Goal: Information Seeking & Learning: Find specific fact

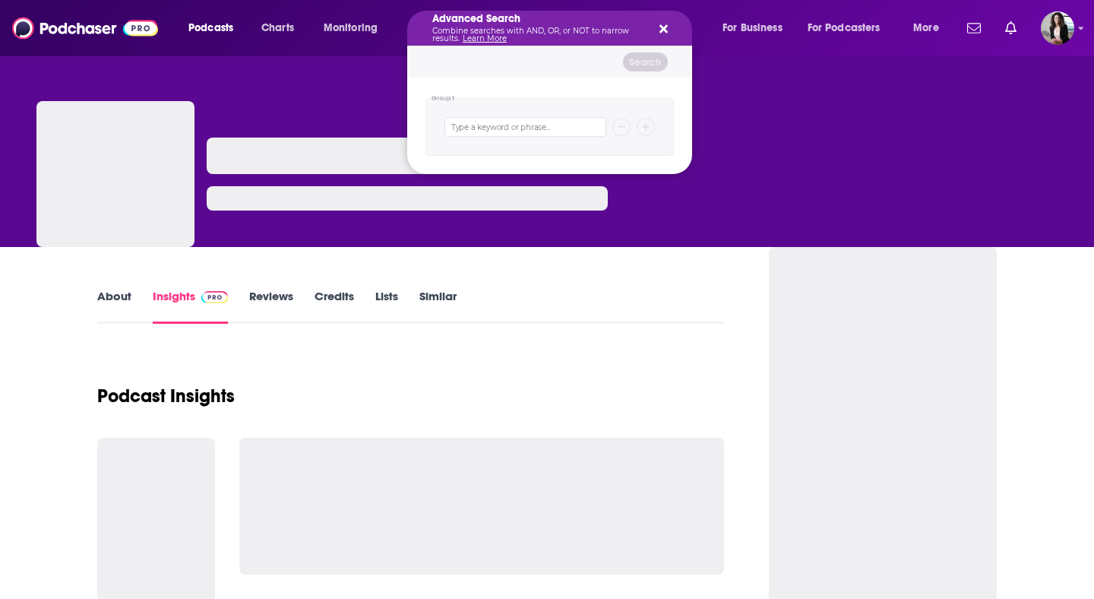
click at [453, 24] on h5 "Advanced Search" at bounding box center [537, 19] width 210 height 11
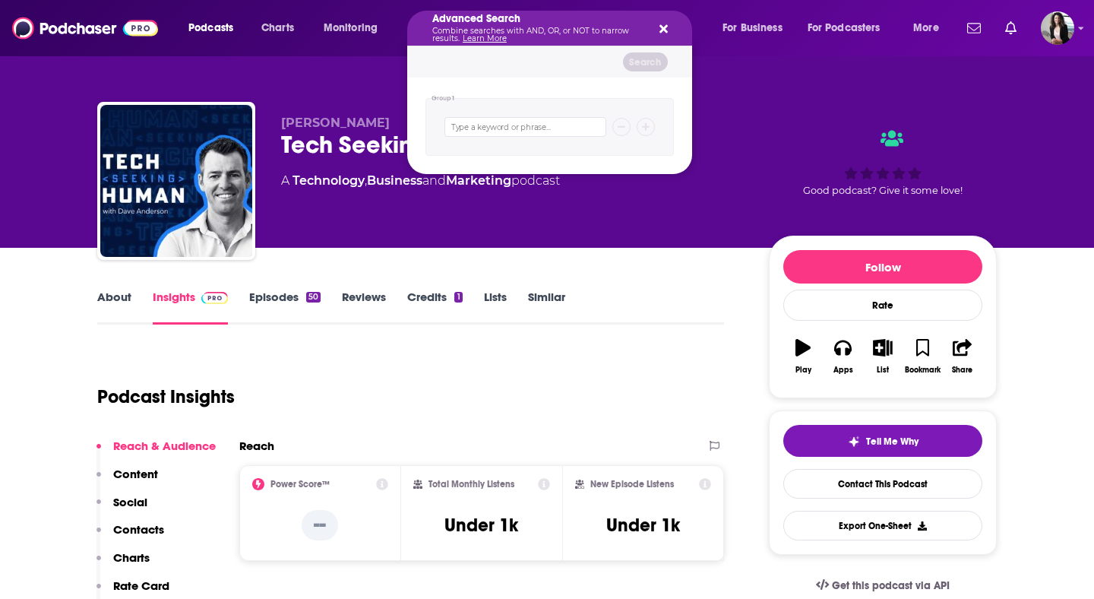
click at [672, 25] on div "Advanced Search Combine searches with AND, OR, or NOT to narrow results. Learn …" at bounding box center [549, 28] width 285 height 35
click at [663, 25] on icon "Search podcasts, credits, & more..." at bounding box center [663, 29] width 8 height 12
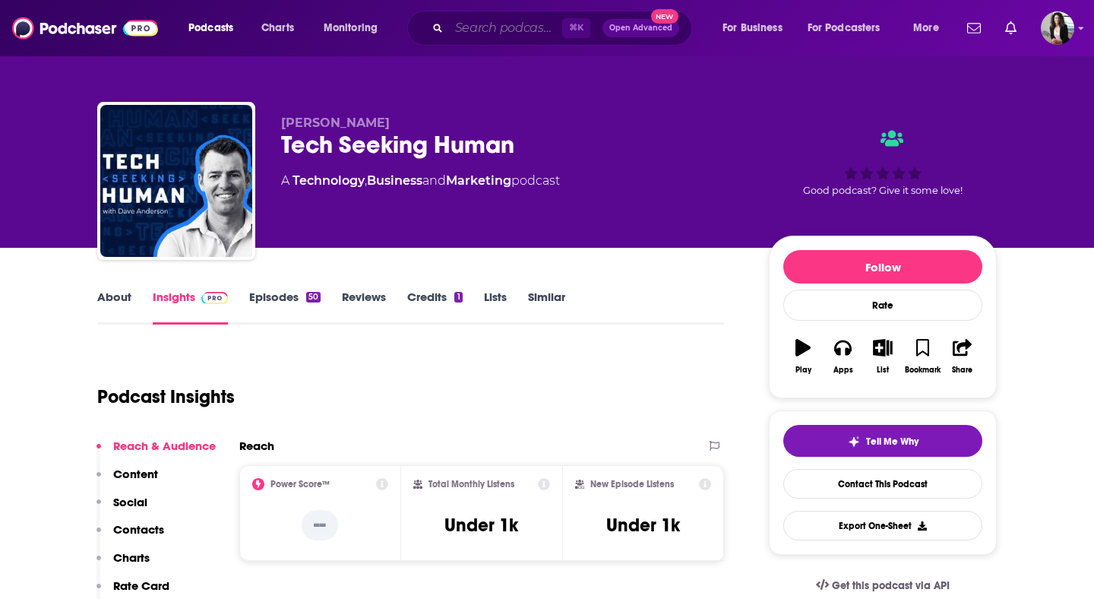
click at [478, 39] on input "Search podcasts, credits, & more..." at bounding box center [505, 28] width 113 height 24
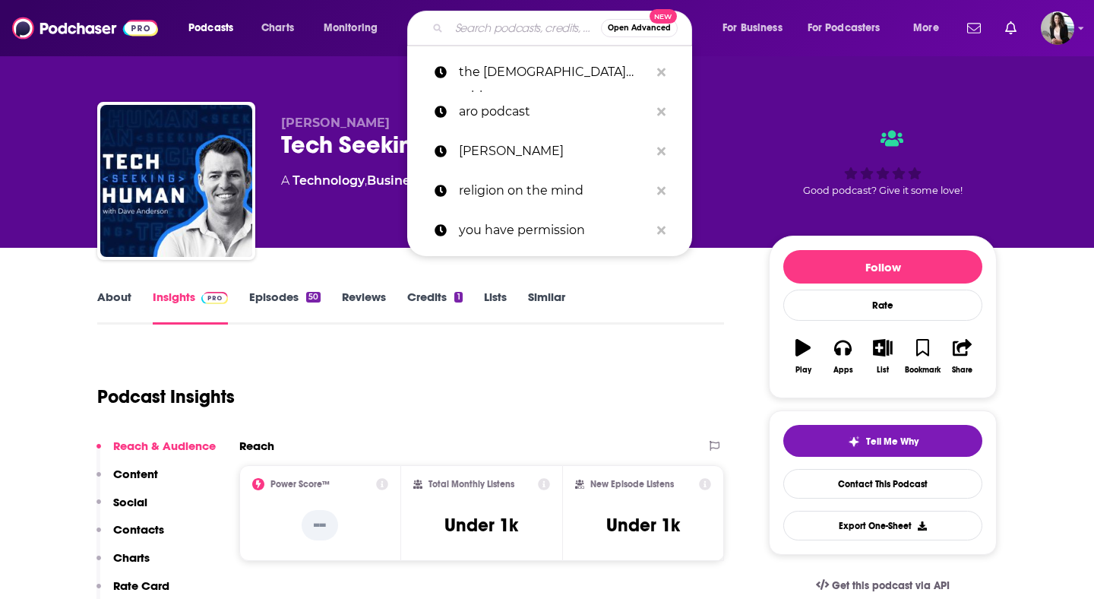
paste input "The Real Connect Podcast"
type input "The Real Connect Podcast"
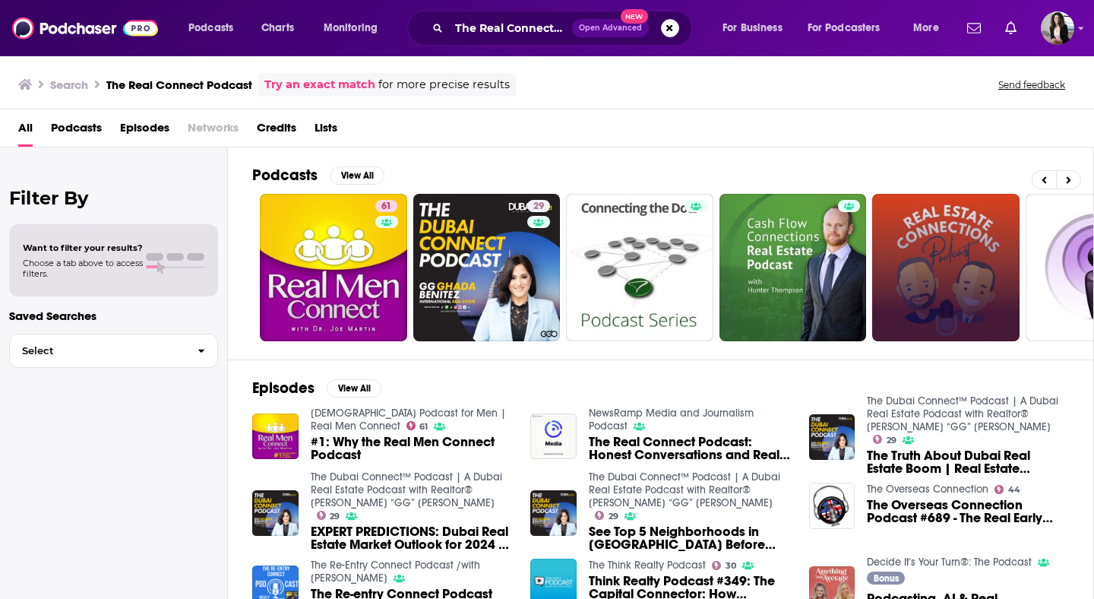
scroll to position [0, 554]
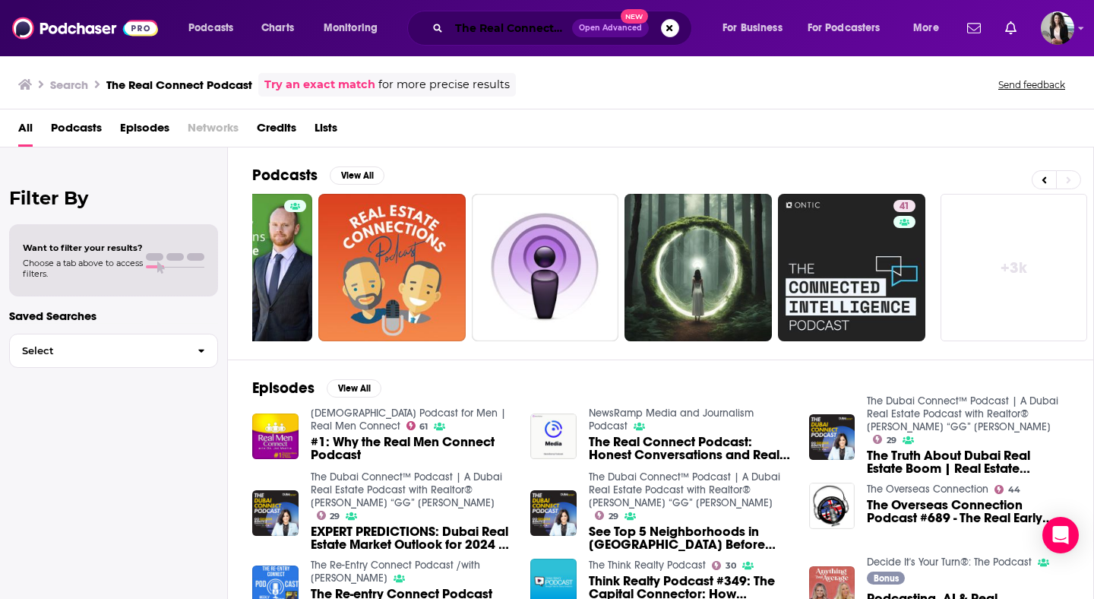
click at [526, 21] on input "The Real Connect Podcast" at bounding box center [510, 28] width 123 height 24
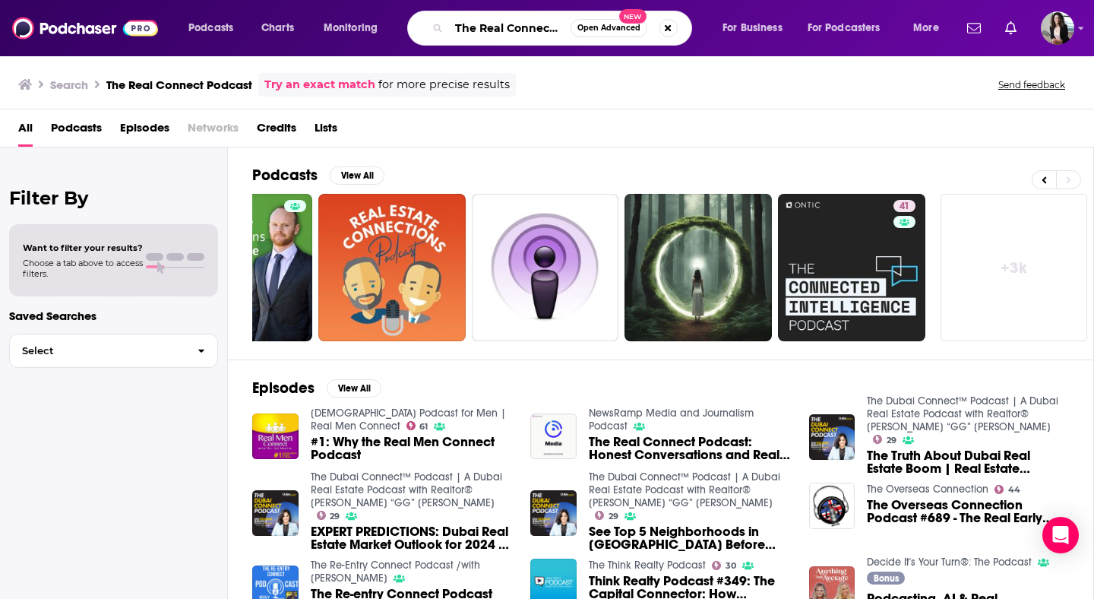
click at [552, 28] on input "The Real Connect Podcast" at bounding box center [510, 28] width 122 height 24
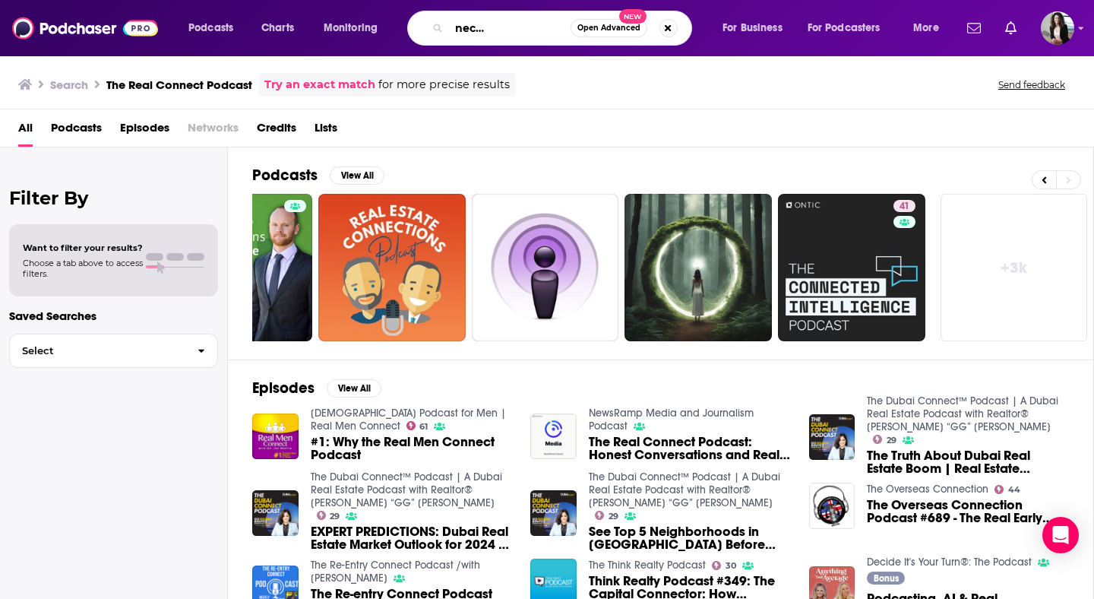
type input "The Real Connect Podcast [PERSON_NAME]"
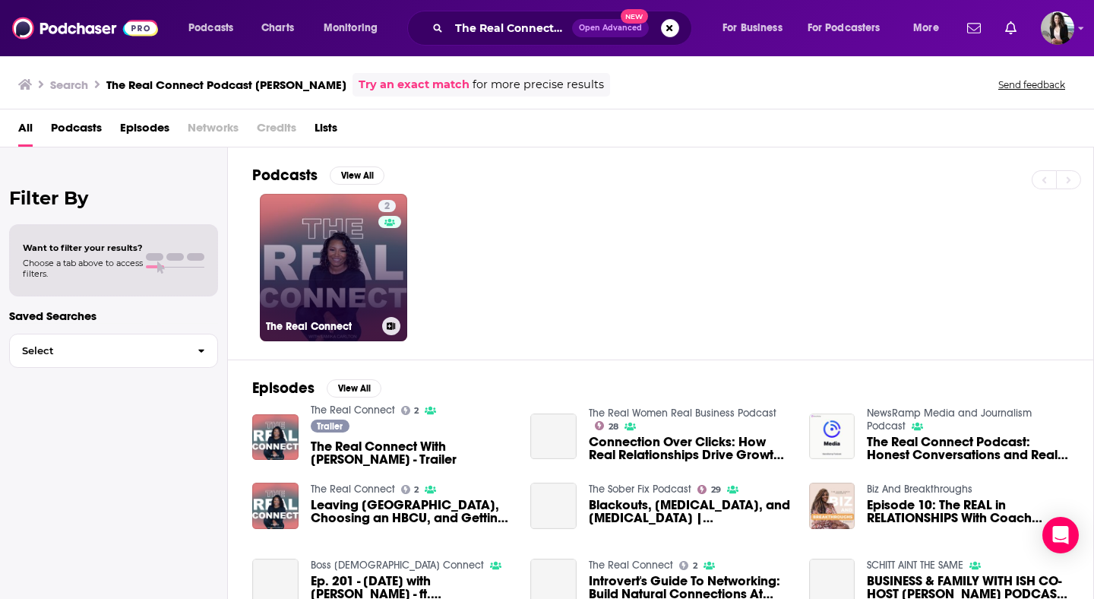
click at [312, 272] on link "2 The Real Connect" at bounding box center [333, 267] width 147 height 147
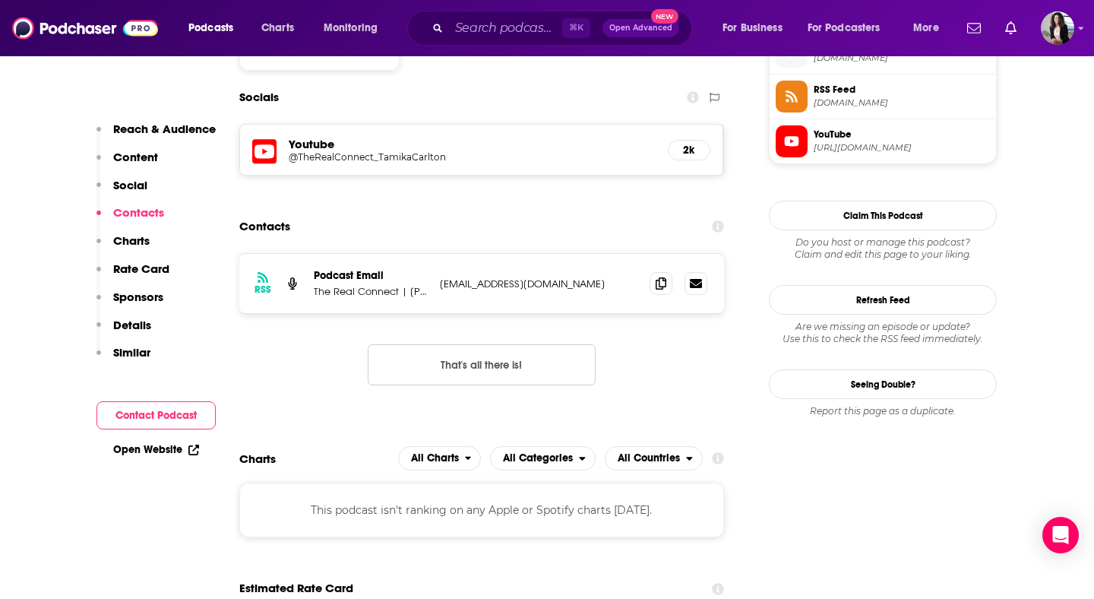
scroll to position [1144, 0]
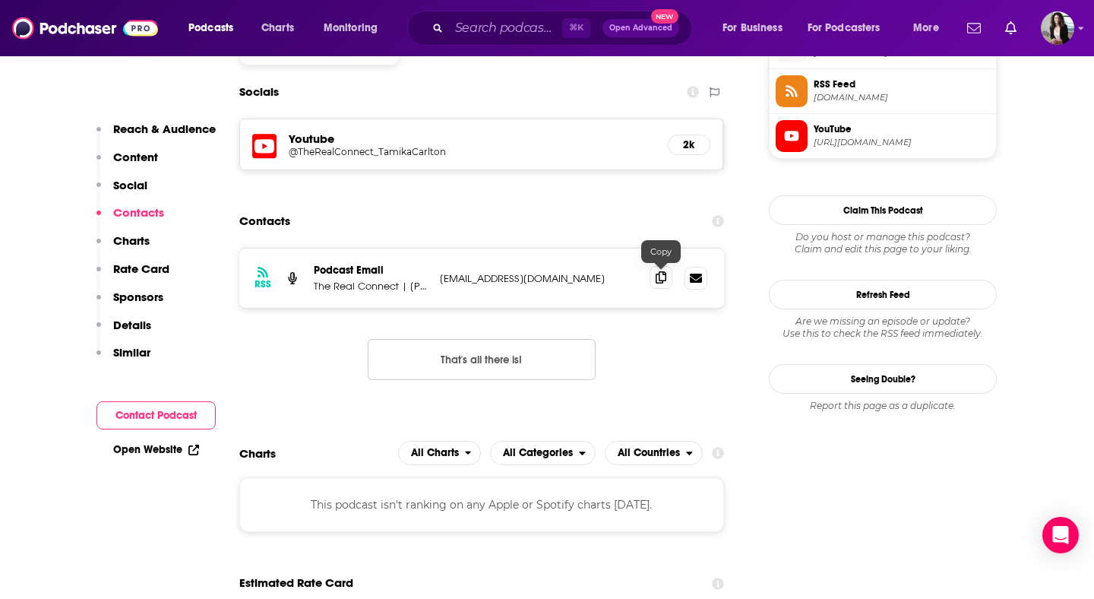
click at [665, 286] on span at bounding box center [660, 277] width 23 height 23
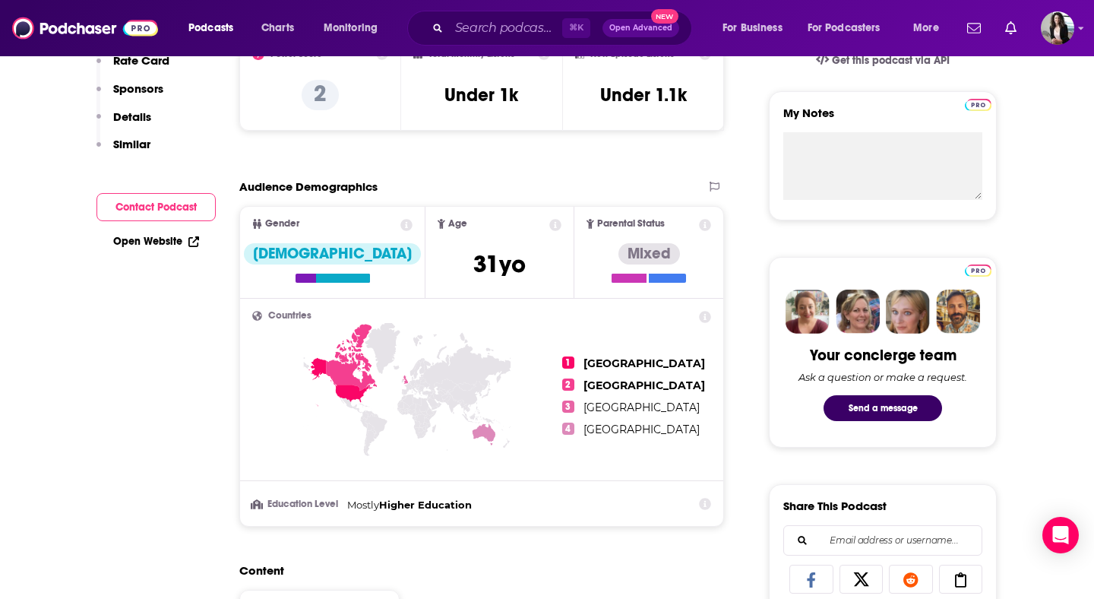
scroll to position [0, 0]
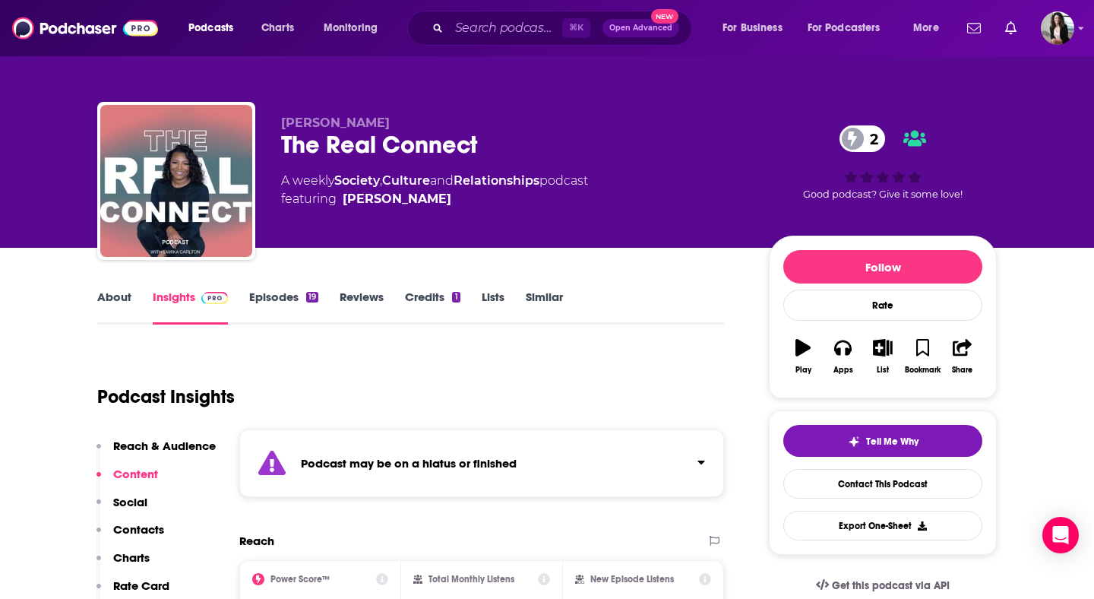
click at [305, 295] on link "Episodes 19" at bounding box center [283, 306] width 69 height 35
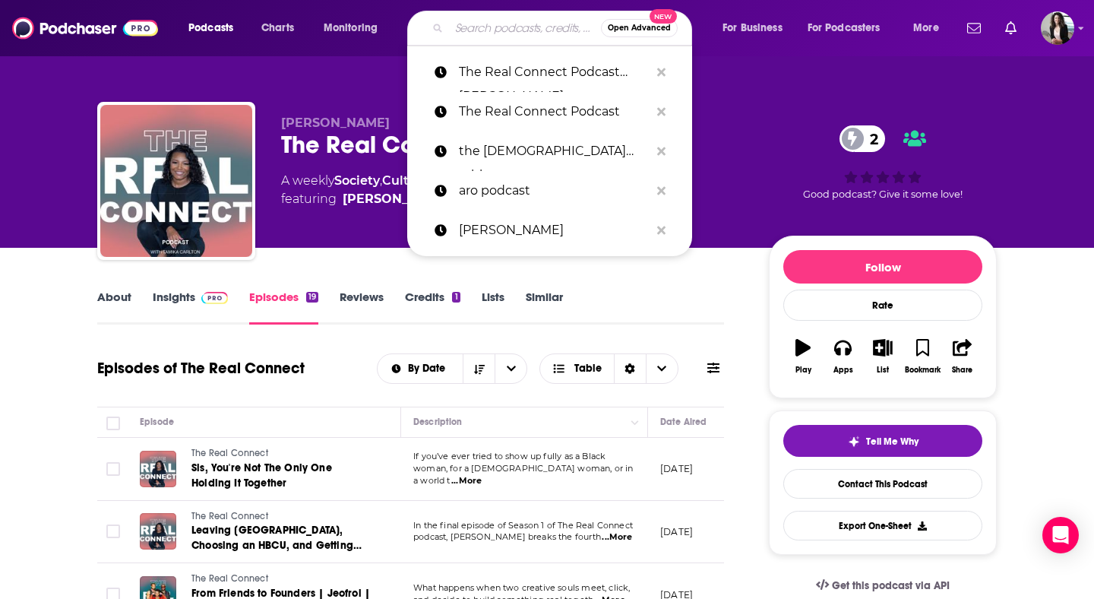
click at [554, 32] on input "Search podcasts, credits, & more..." at bounding box center [525, 28] width 152 height 24
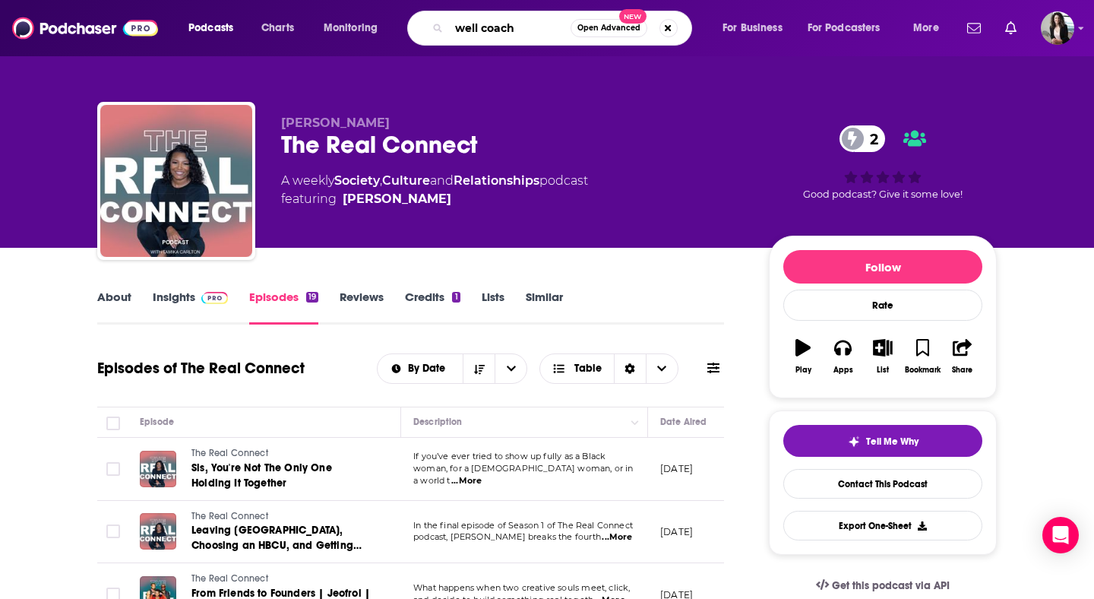
type input "well [PERSON_NAME]"
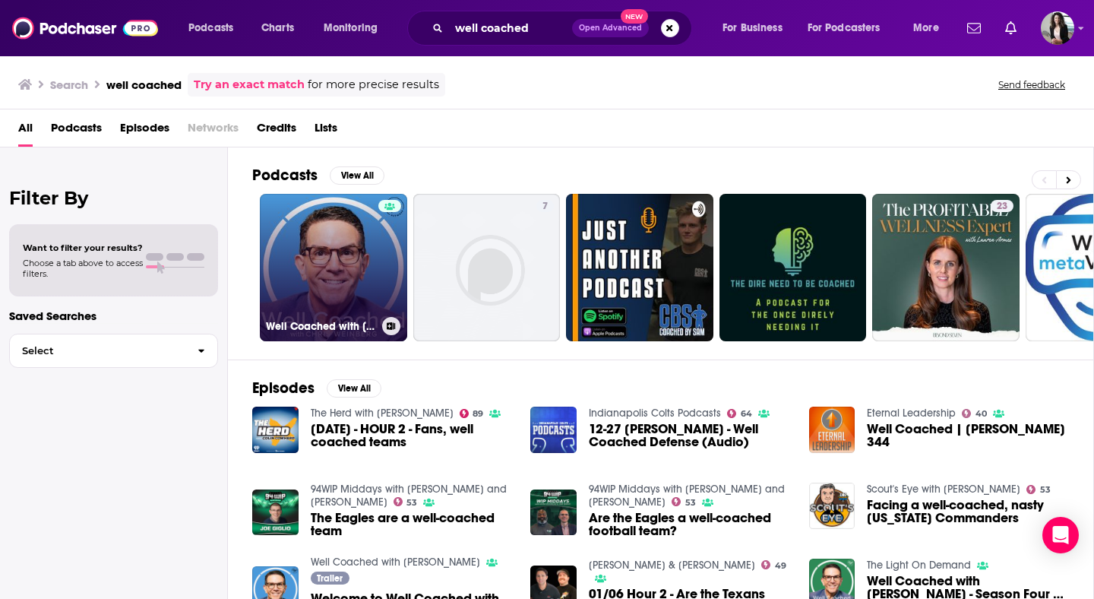
click at [310, 273] on link "Well Coached with [PERSON_NAME]" at bounding box center [333, 267] width 147 height 147
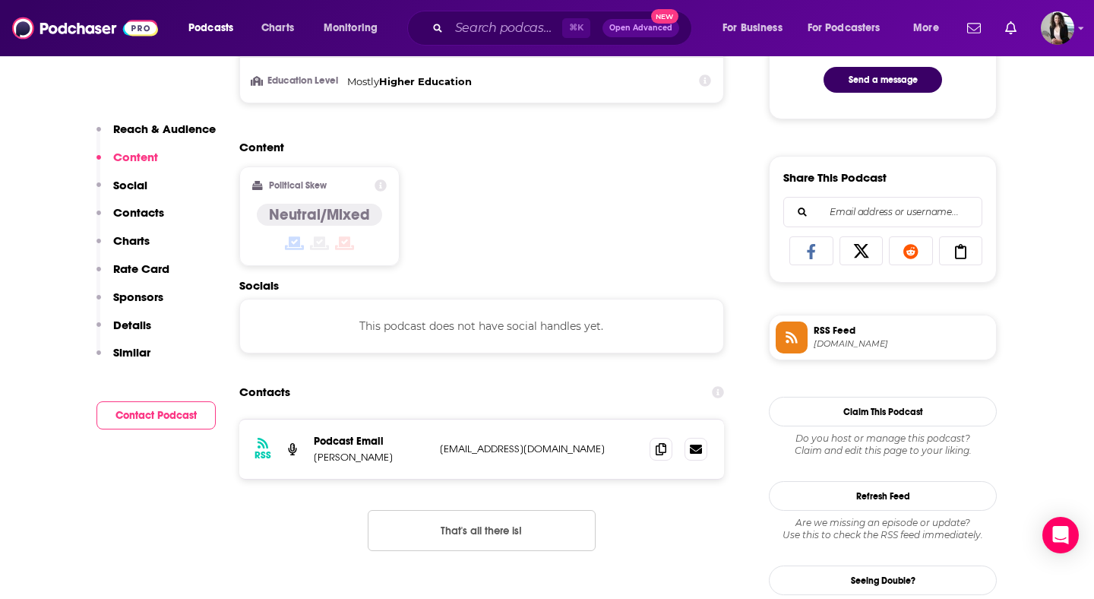
scroll to position [854, 0]
click at [661, 456] on span at bounding box center [660, 447] width 23 height 23
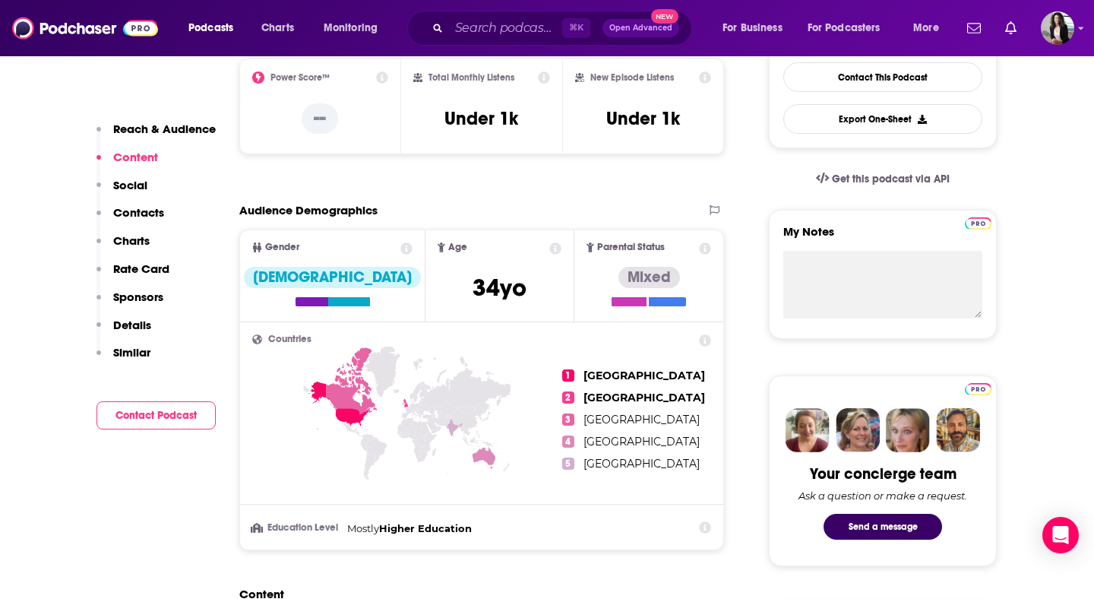
scroll to position [0, 0]
